Goal: Navigation & Orientation: Find specific page/section

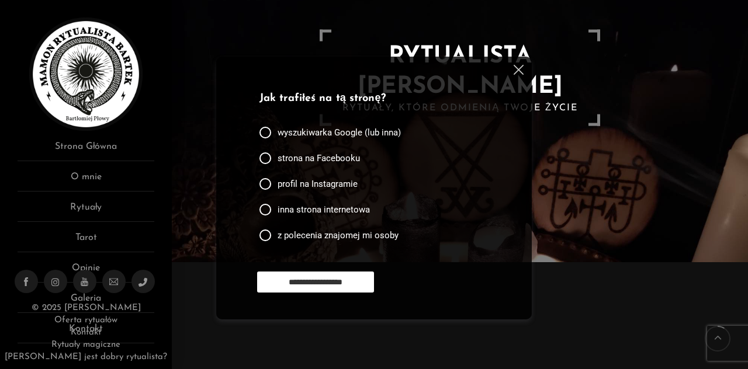
scroll to position [109, 0]
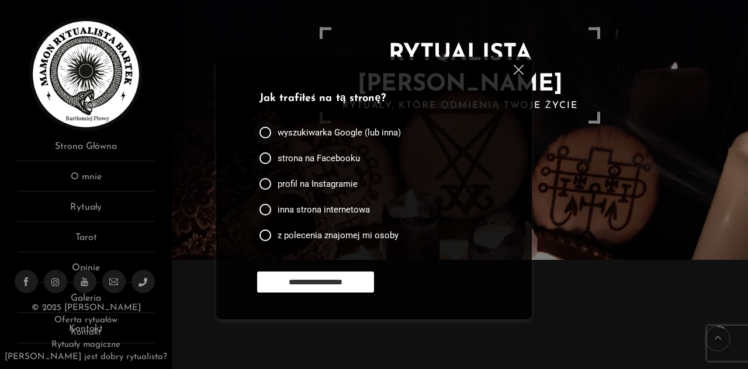
click at [270, 131] on div at bounding box center [265, 133] width 12 height 12
click at [104, 207] on link "Rytuały" at bounding box center [86, 211] width 137 height 22
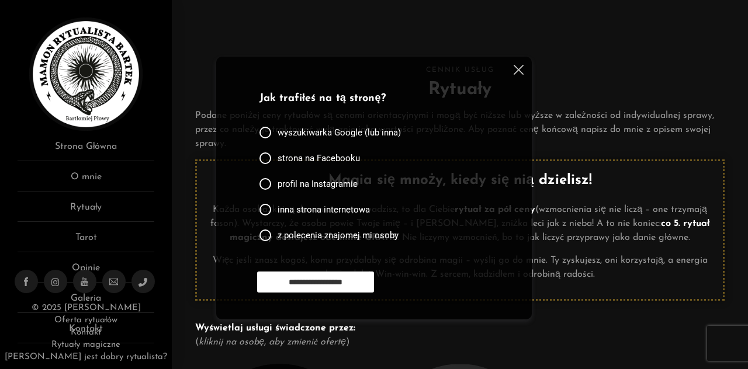
click at [517, 67] on img at bounding box center [519, 70] width 10 height 10
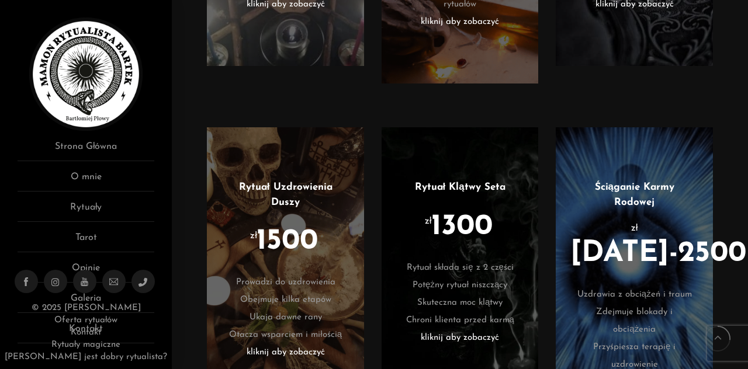
scroll to position [929, 0]
